Goal: Browse casually

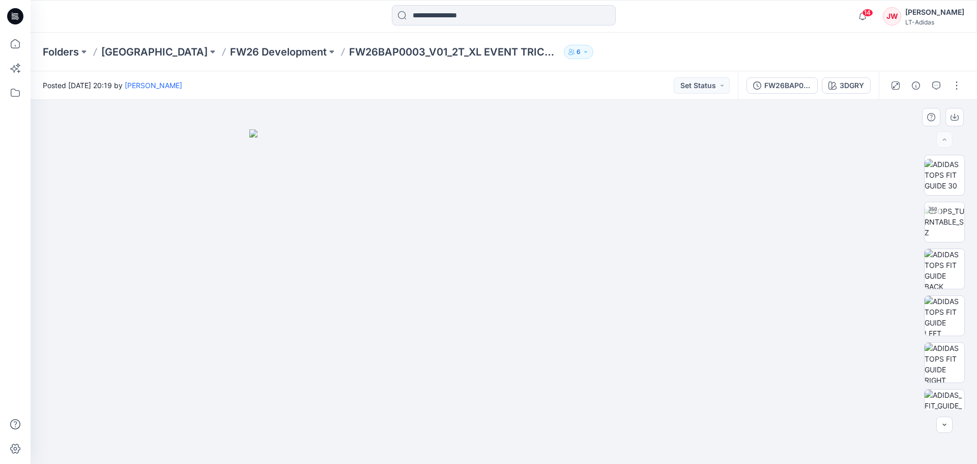
drag, startPoint x: 731, startPoint y: 348, endPoint x: 759, endPoint y: 348, distance: 27.5
click at [759, 348] on div at bounding box center [504, 282] width 946 height 364
drag, startPoint x: 303, startPoint y: 265, endPoint x: 229, endPoint y: 269, distance: 73.9
click at [229, 269] on div at bounding box center [504, 282] width 946 height 364
click at [940, 362] on img at bounding box center [944, 362] width 40 height 40
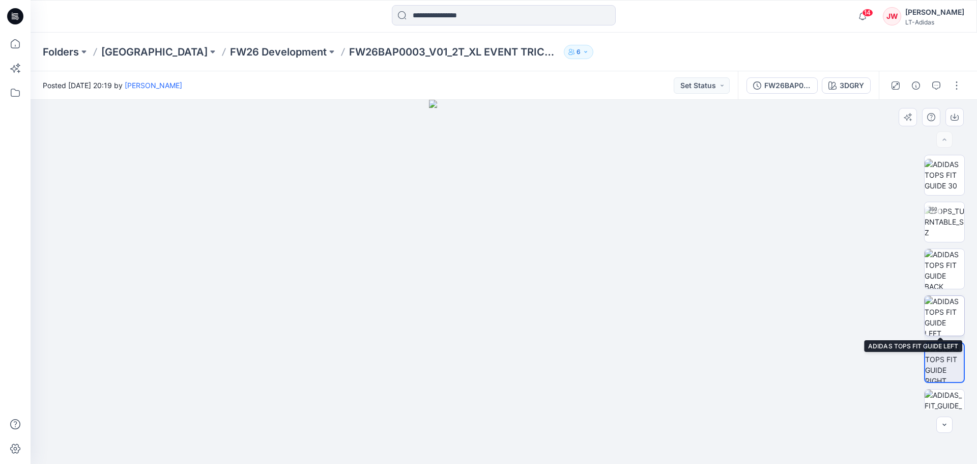
click at [941, 320] on img at bounding box center [944, 316] width 40 height 40
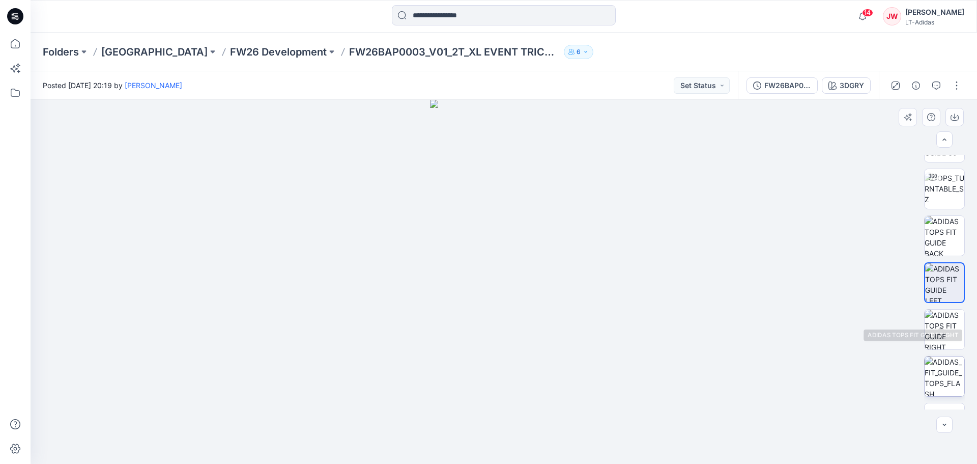
scroll to position [67, 0]
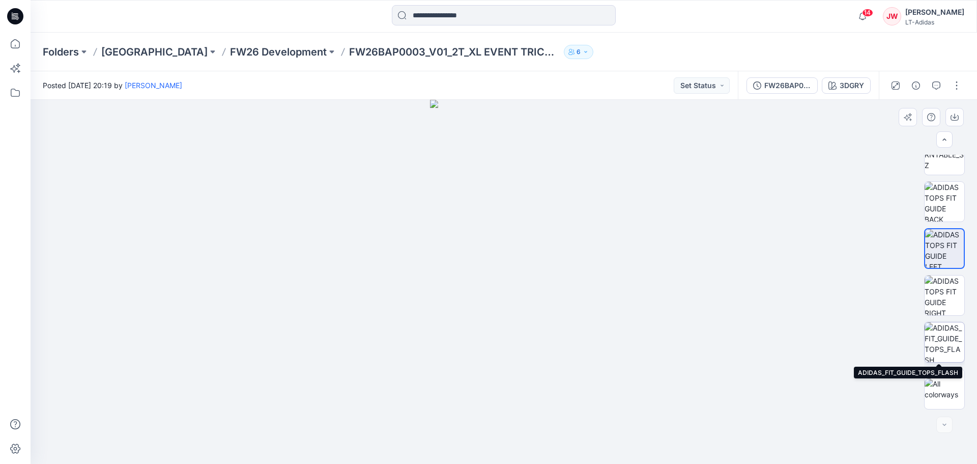
click at [946, 336] on img at bounding box center [944, 342] width 40 height 40
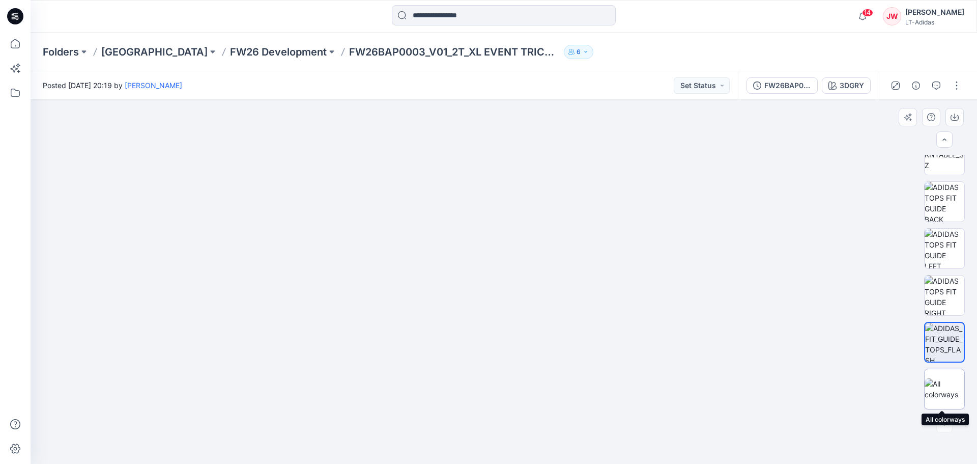
click at [933, 387] on img at bounding box center [944, 388] width 40 height 21
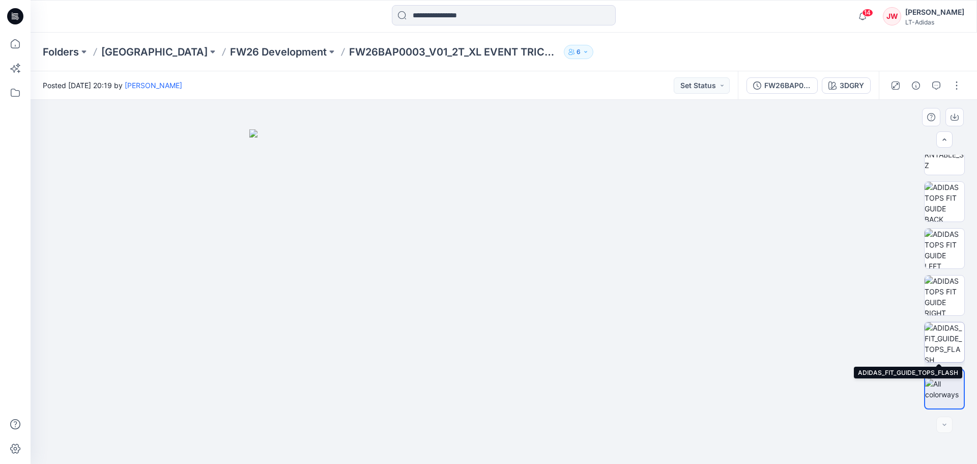
click at [936, 355] on img at bounding box center [944, 342] width 40 height 40
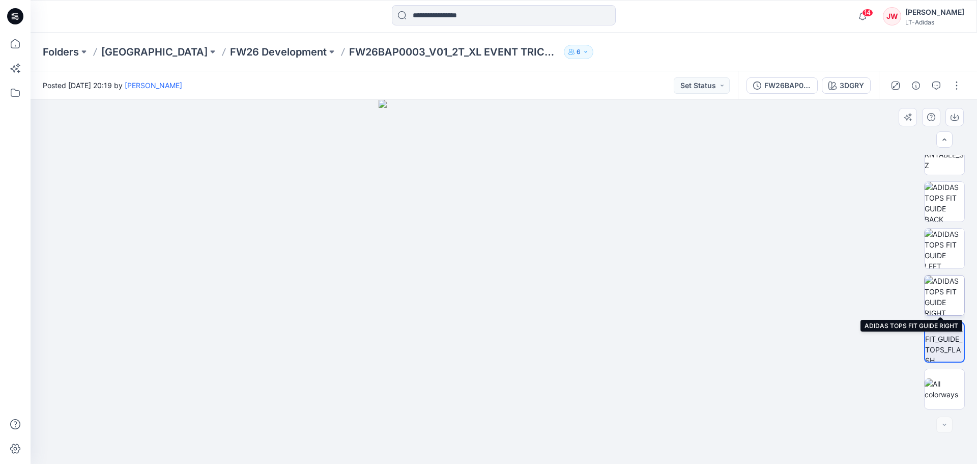
click at [934, 293] on img at bounding box center [944, 295] width 40 height 40
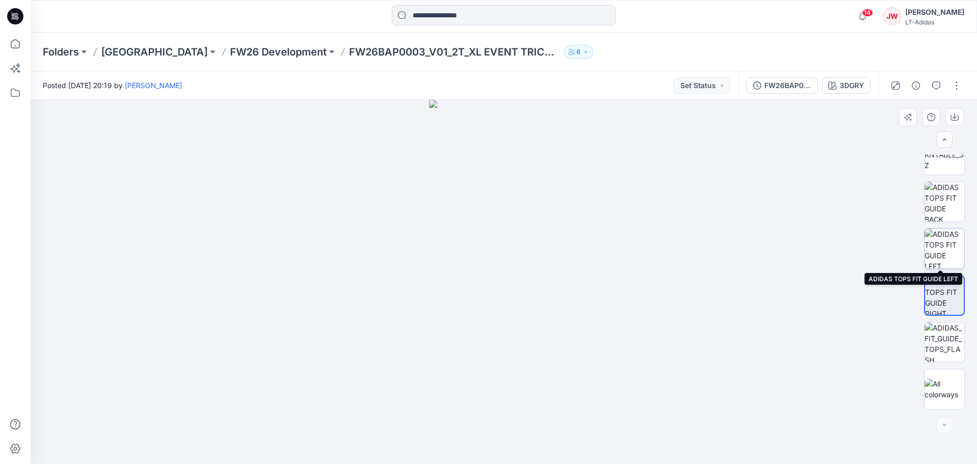
click at [937, 245] on img at bounding box center [944, 248] width 40 height 40
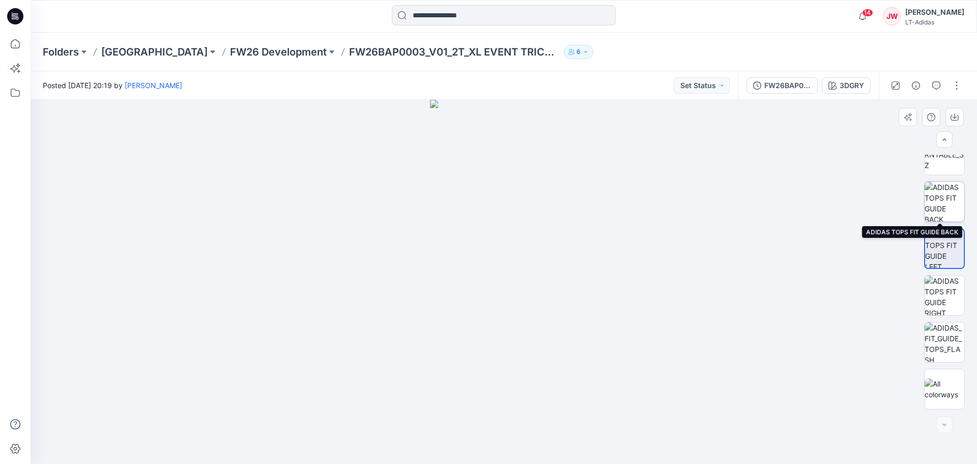
click at [948, 209] on img at bounding box center [944, 202] width 40 height 40
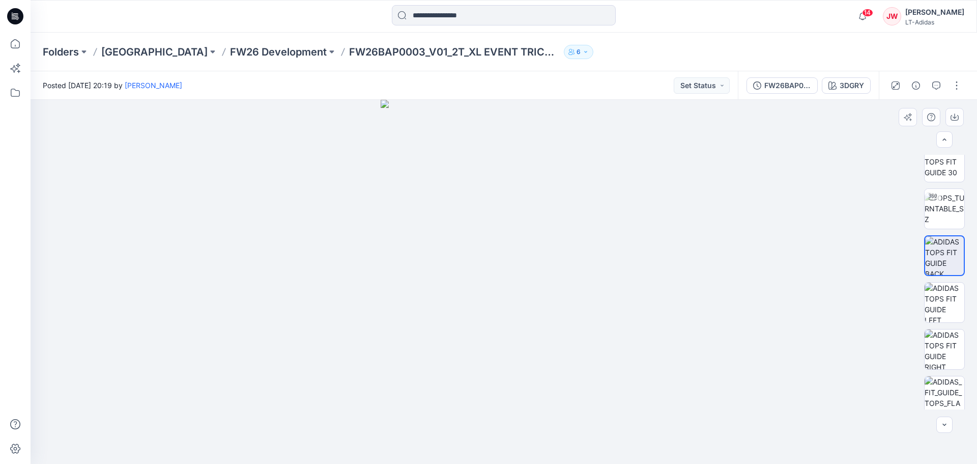
scroll to position [0, 0]
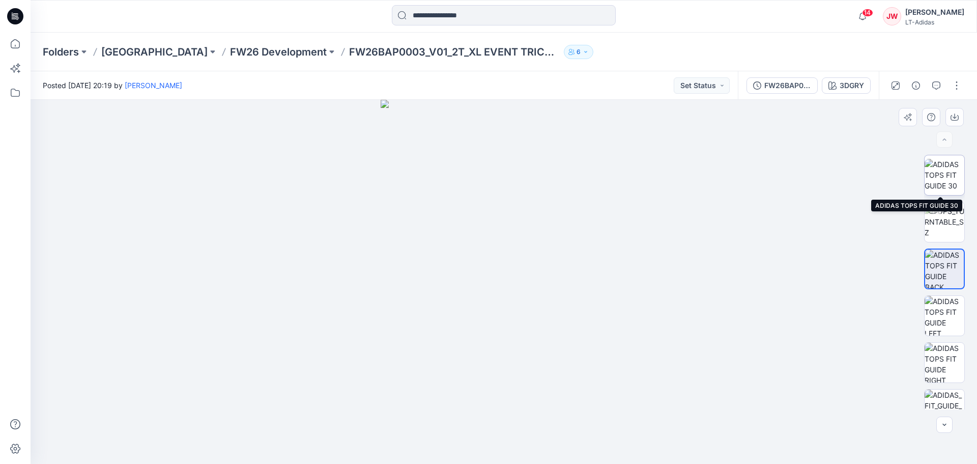
click at [948, 188] on img at bounding box center [944, 175] width 40 height 32
